Goal: Check status

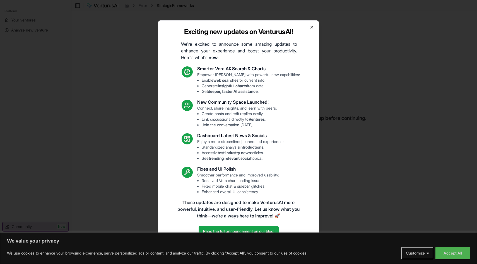
click at [312, 29] on icon "button" at bounding box center [312, 27] width 4 height 4
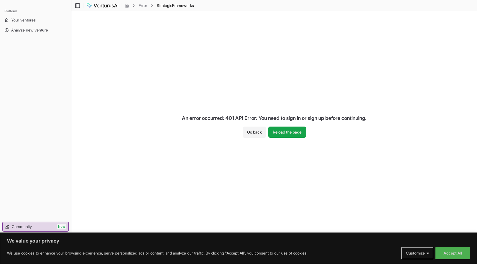
scroll to position [0, 0]
click at [421, 254] on button "Customize" at bounding box center [418, 253] width 32 height 12
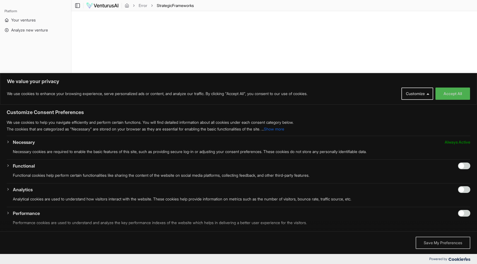
click at [425, 245] on button "Save My Preferences" at bounding box center [443, 243] width 55 height 12
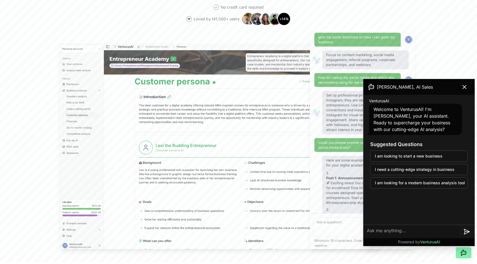
scroll to position [142, 0]
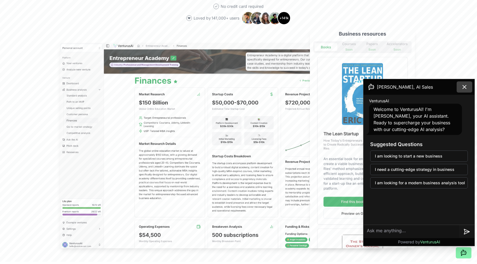
click at [465, 87] on icon at bounding box center [464, 86] width 3 height 3
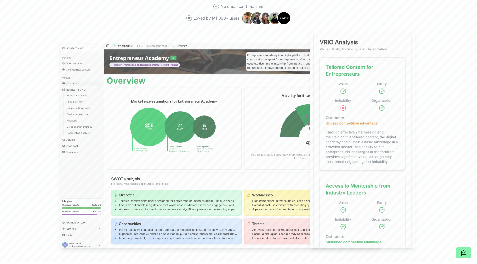
scroll to position [0, 0]
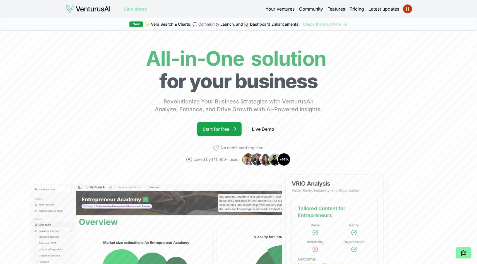
click at [284, 9] on link "Your ventures" at bounding box center [280, 9] width 29 height 7
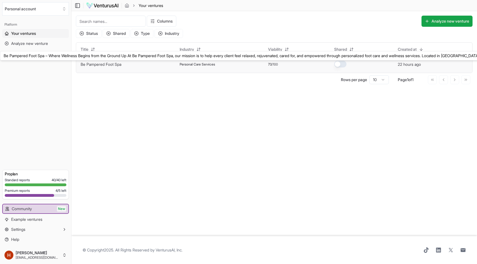
click at [115, 66] on link "Be Pampered Foot Spa" at bounding box center [101, 64] width 41 height 5
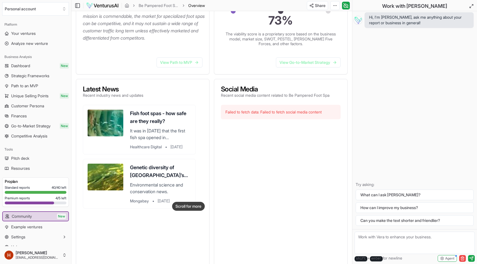
scroll to position [159, 0]
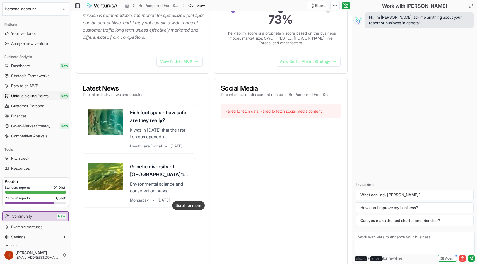
click at [42, 98] on span "Unique Selling Points" at bounding box center [29, 96] width 37 height 6
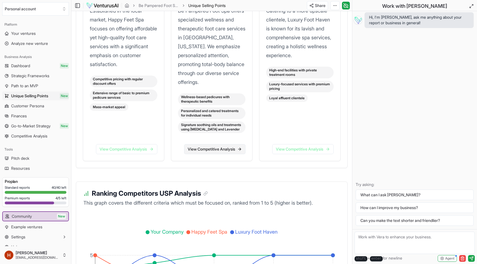
scroll to position [873, 0]
click at [220, 155] on link "View Competitive Analysis" at bounding box center [214, 150] width 61 height 10
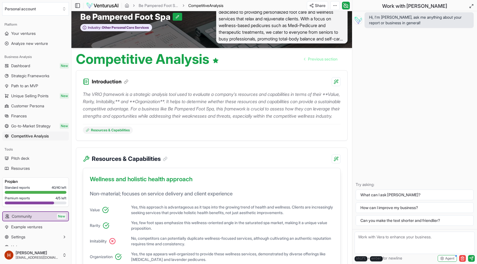
scroll to position [6, 0]
